Goal: Transaction & Acquisition: Download file/media

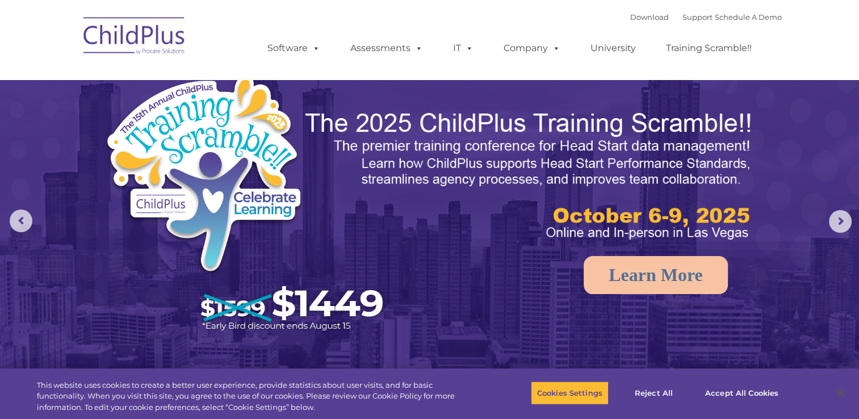
select select "MEDIUM"
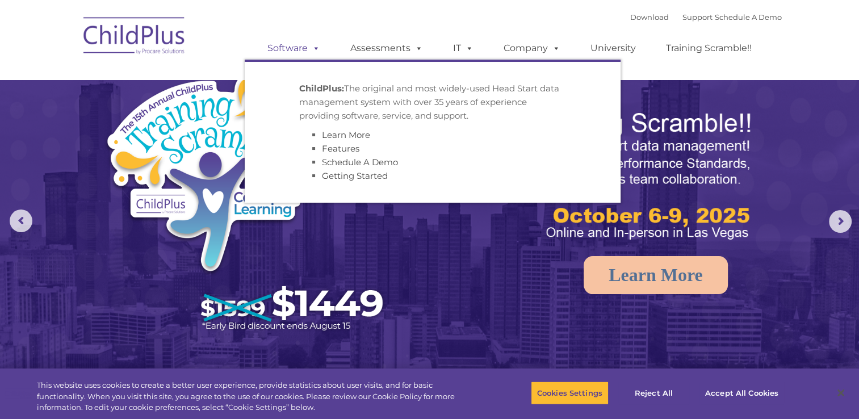
click at [316, 46] on span at bounding box center [314, 48] width 12 height 11
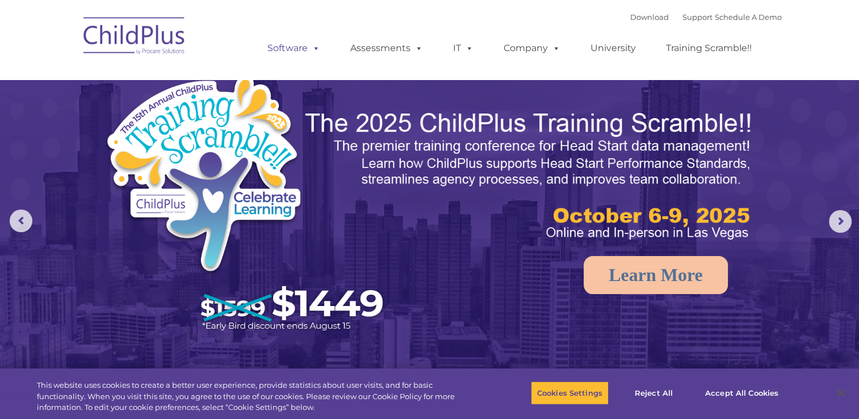
click at [316, 46] on span at bounding box center [314, 48] width 12 height 11
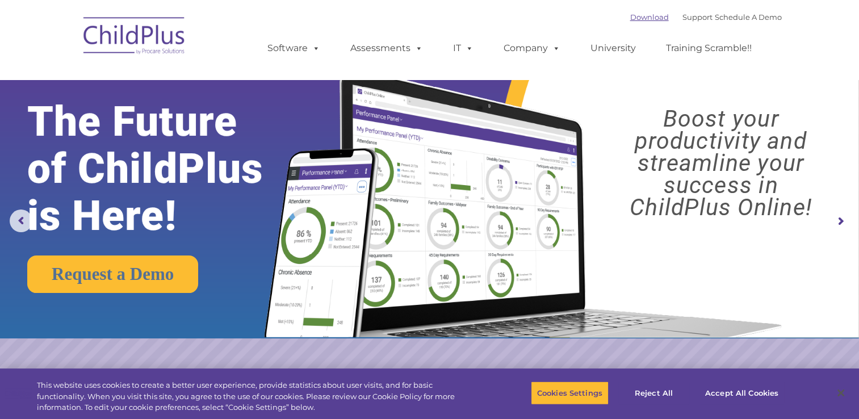
click at [634, 17] on link "Download" at bounding box center [650, 16] width 39 height 9
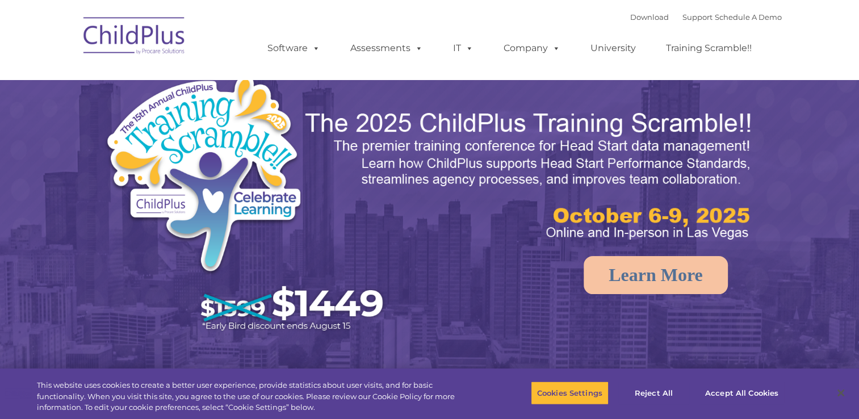
select select "MEDIUM"
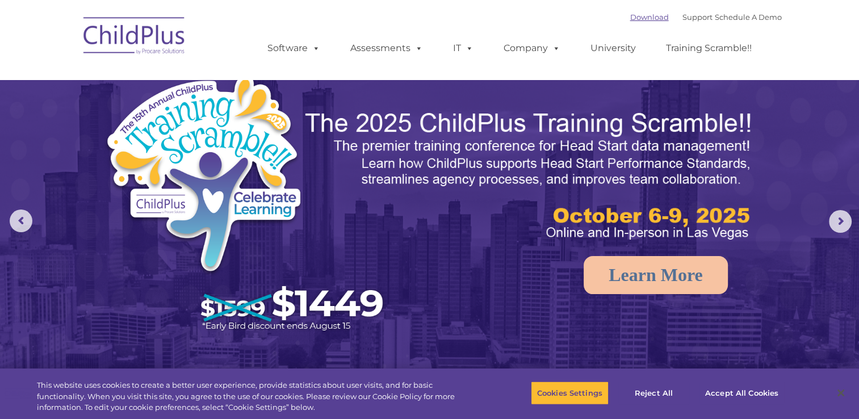
click at [640, 15] on link "Download" at bounding box center [650, 16] width 39 height 9
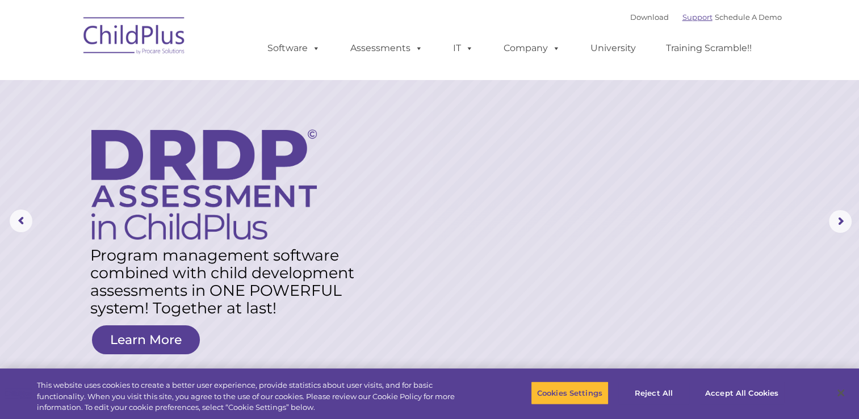
click at [683, 21] on link "Support" at bounding box center [698, 16] width 30 height 9
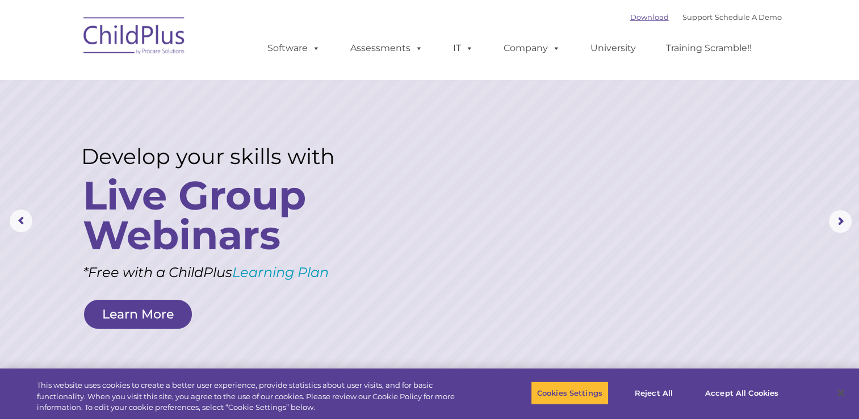
click at [631, 18] on link "Download" at bounding box center [650, 16] width 39 height 9
